Goal: Transaction & Acquisition: Purchase product/service

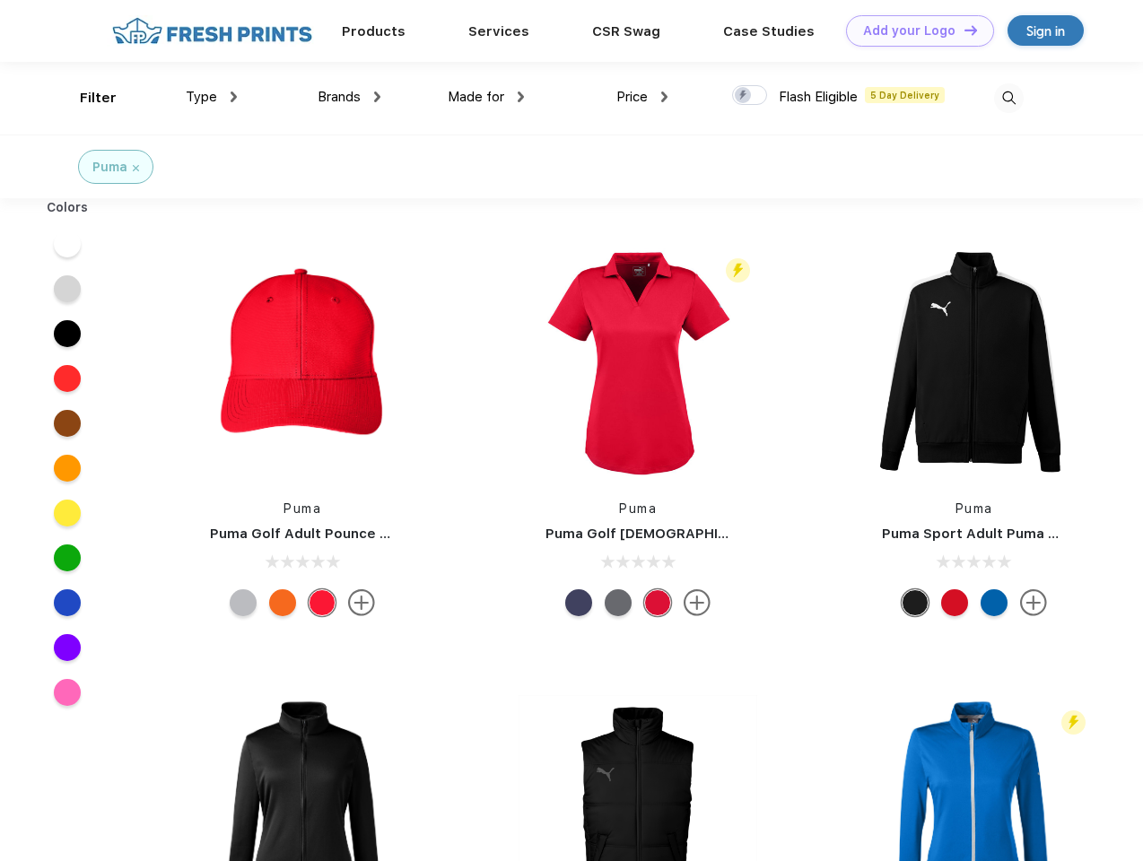
click at [913, 30] on link "Add your Logo Design Tool" at bounding box center [920, 30] width 148 height 31
click at [0, 0] on div "Design Tool" at bounding box center [0, 0] width 0 height 0
click at [962, 30] on link "Add your Logo Design Tool" at bounding box center [920, 30] width 148 height 31
click at [86, 98] on div "Filter" at bounding box center [98, 98] width 37 height 21
click at [212, 97] on span "Type" at bounding box center [201, 97] width 31 height 16
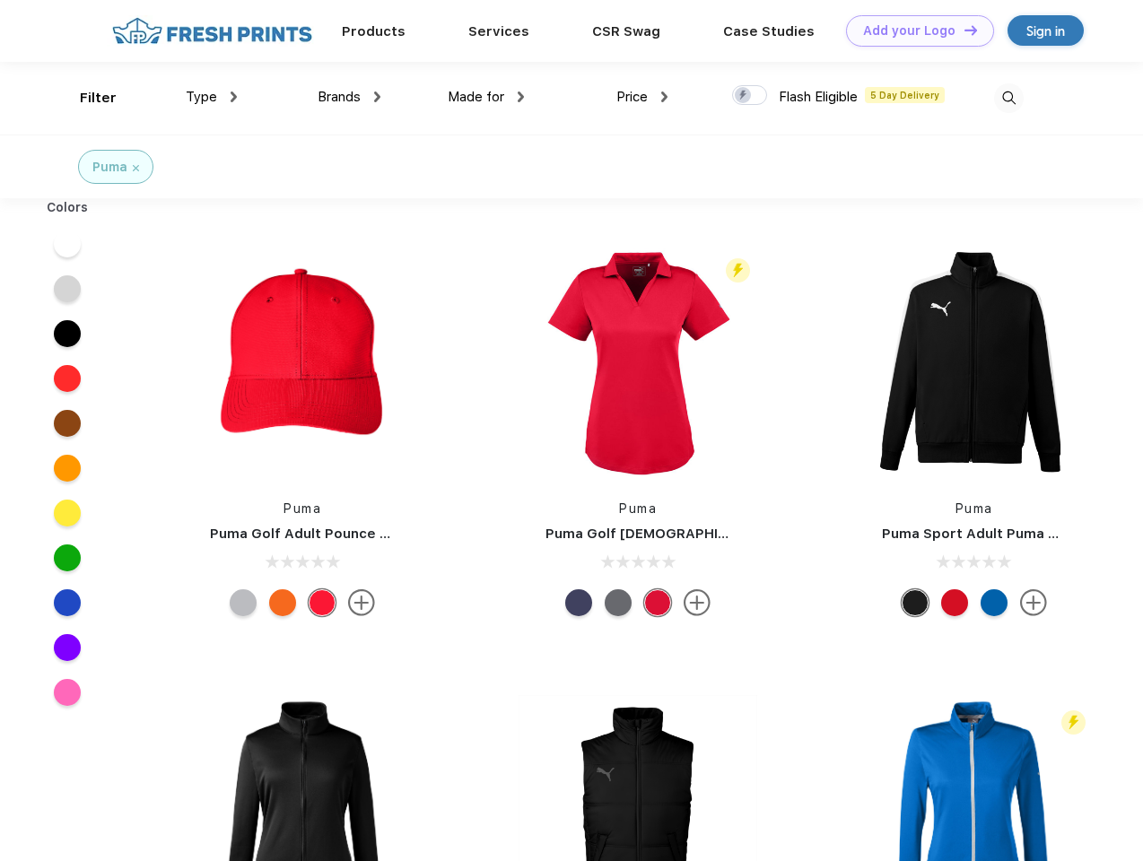
click at [349, 97] on span "Brands" at bounding box center [338, 97] width 43 height 16
click at [486, 97] on span "Made for" at bounding box center [476, 97] width 57 height 16
click at [642, 97] on span "Price" at bounding box center [631, 97] width 31 height 16
click at [750, 96] on div at bounding box center [749, 95] width 35 height 20
click at [743, 96] on input "checkbox" at bounding box center [738, 90] width 12 height 12
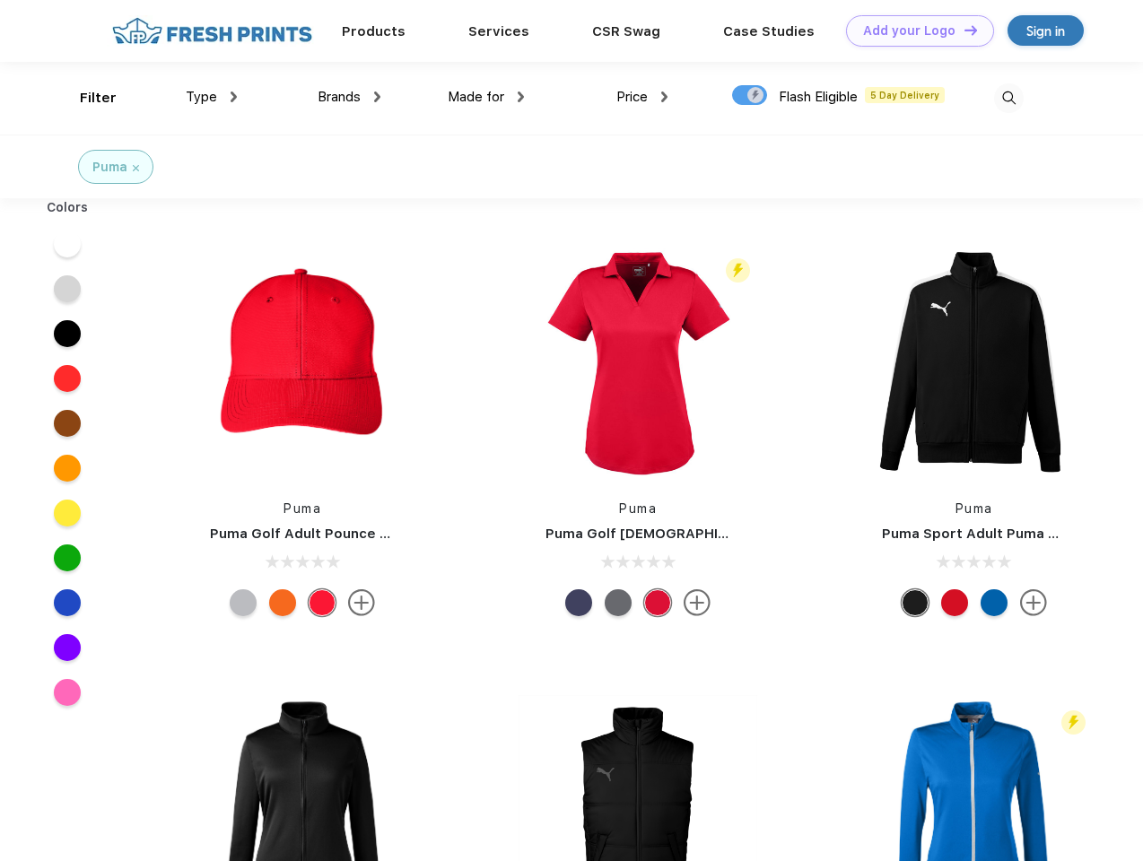
click at [1008, 98] on img at bounding box center [1009, 98] width 30 height 30
